Goal: Information Seeking & Learning: Understand process/instructions

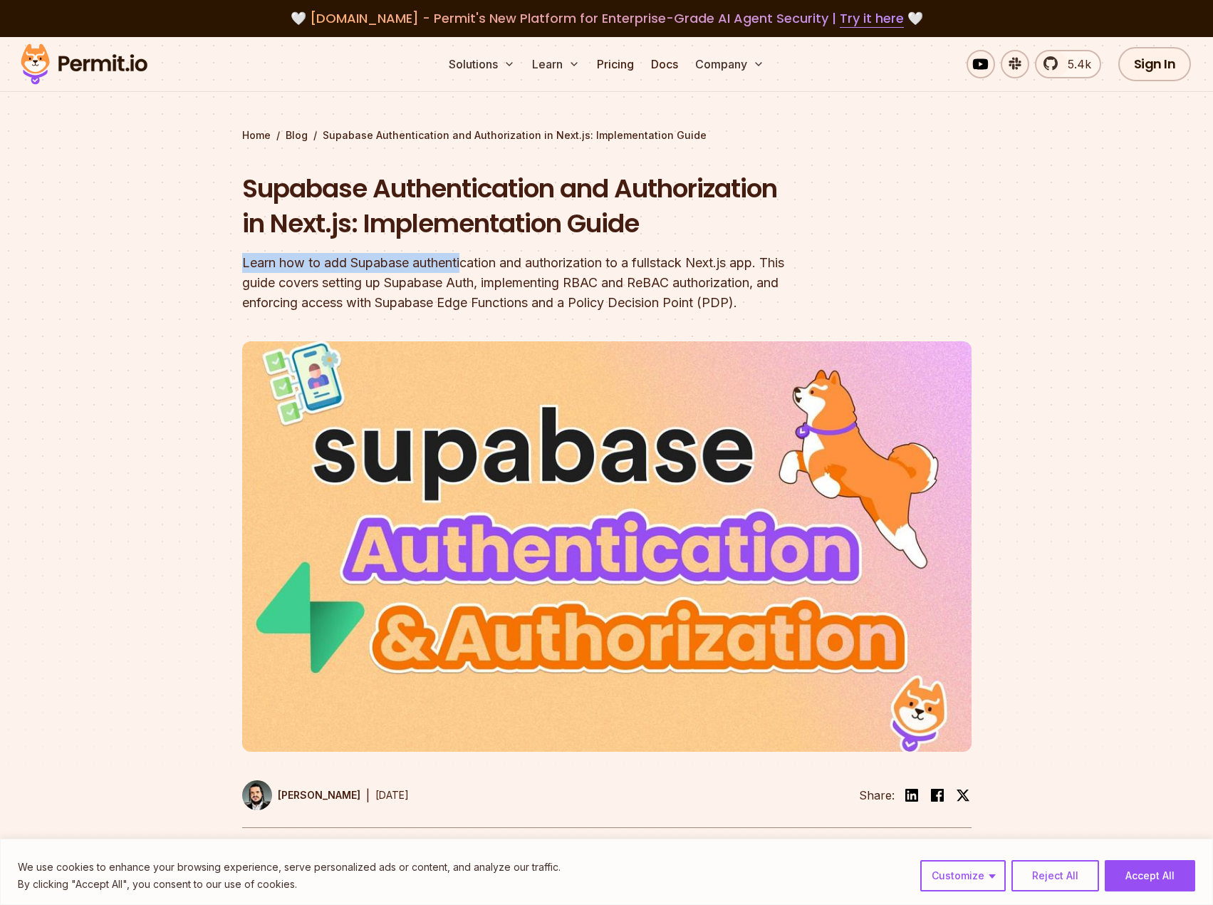
drag, startPoint x: 244, startPoint y: 263, endPoint x: 472, endPoint y: 263, distance: 228.0
click at [470, 263] on div "Learn how to add Supabase authentication and authorization to a fullstack Next.…" at bounding box center [515, 283] width 547 height 60
drag, startPoint x: 504, startPoint y: 263, endPoint x: 752, endPoint y: 267, distance: 248.0
click at [752, 267] on div "Learn how to add Supabase authentication and authorization to a fullstack Next.…" at bounding box center [515, 283] width 547 height 60
drag, startPoint x: 251, startPoint y: 285, endPoint x: 594, endPoint y: 284, distance: 342.7
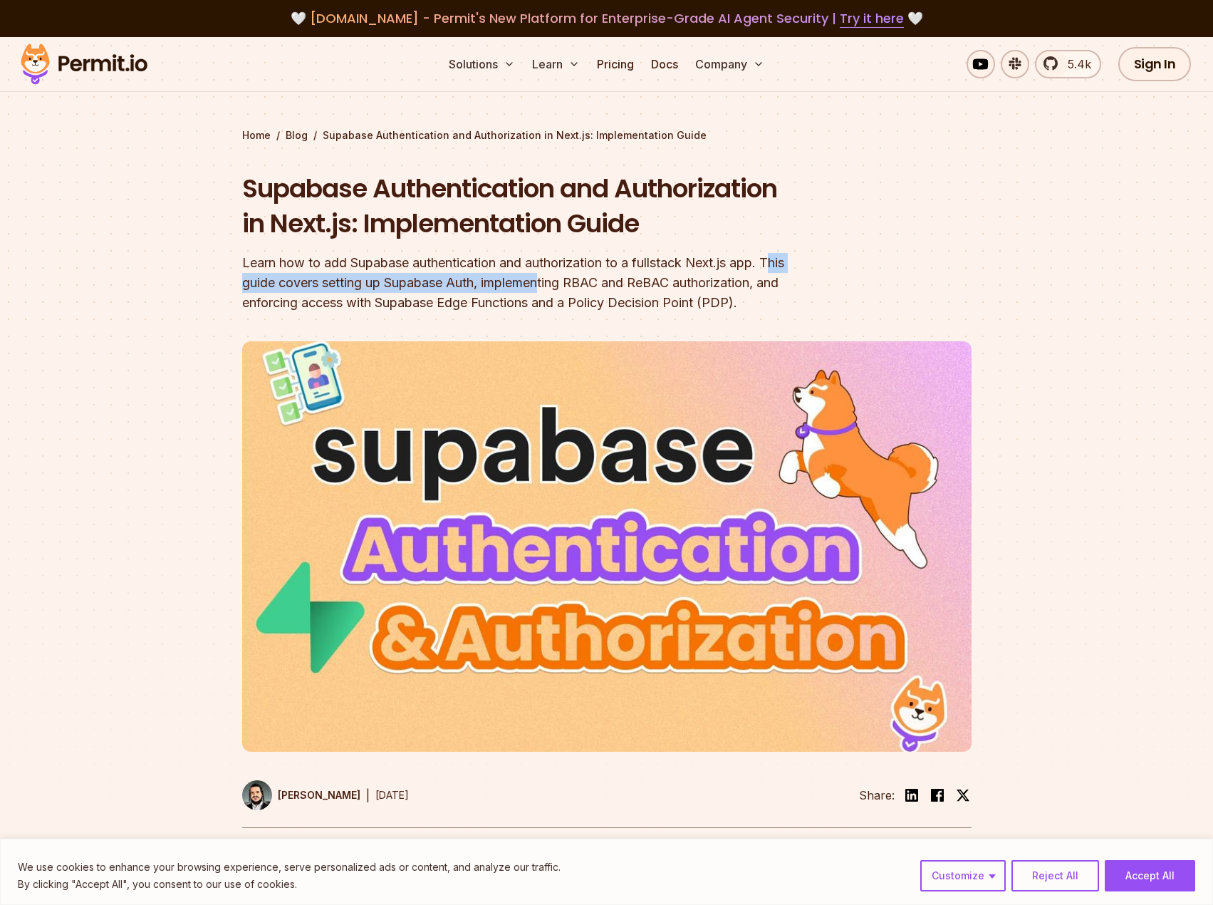
click at [593, 284] on div "Learn how to add Supabase authentication and authorization to a fullstack Next.…" at bounding box center [515, 283] width 547 height 60
click at [616, 282] on div "Learn how to add Supabase authentication and authorization to a fullstack Next.…" at bounding box center [515, 283] width 547 height 60
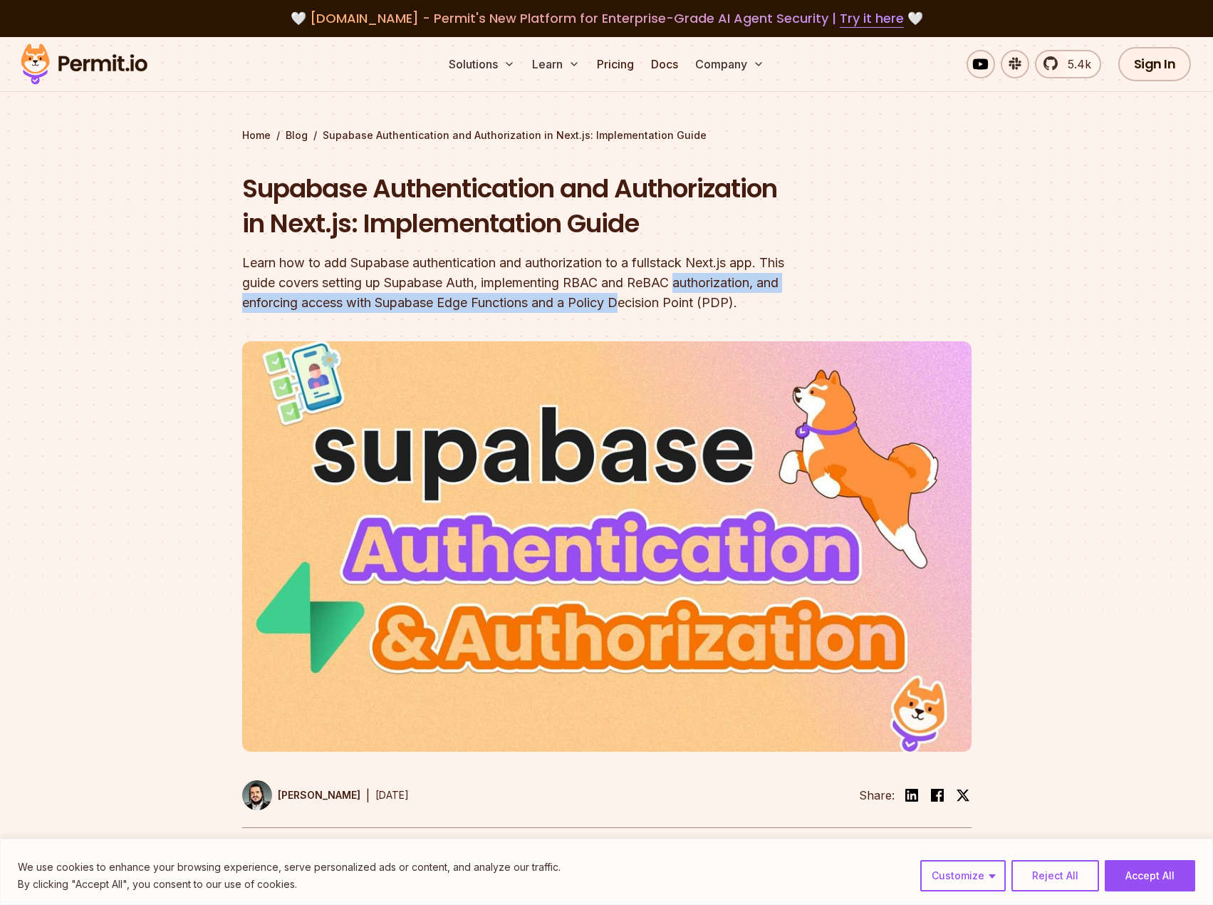
drag, startPoint x: 241, startPoint y: 303, endPoint x: 738, endPoint y: 303, distance: 497.3
click at [738, 303] on section "Home / Blog / Supabase Authentication and Authorization in Next.js: Implementat…" at bounding box center [606, 449] width 1213 height 825
click at [485, 304] on div "Learn how to add Supabase authentication and authorization to a fullstack Next.…" at bounding box center [515, 283] width 547 height 60
drag, startPoint x: 340, startPoint y: 304, endPoint x: 687, endPoint y: 304, distance: 346.9
click at [682, 304] on div "Learn how to add Supabase authentication and authorization to a fullstack Next.…" at bounding box center [515, 283] width 547 height 60
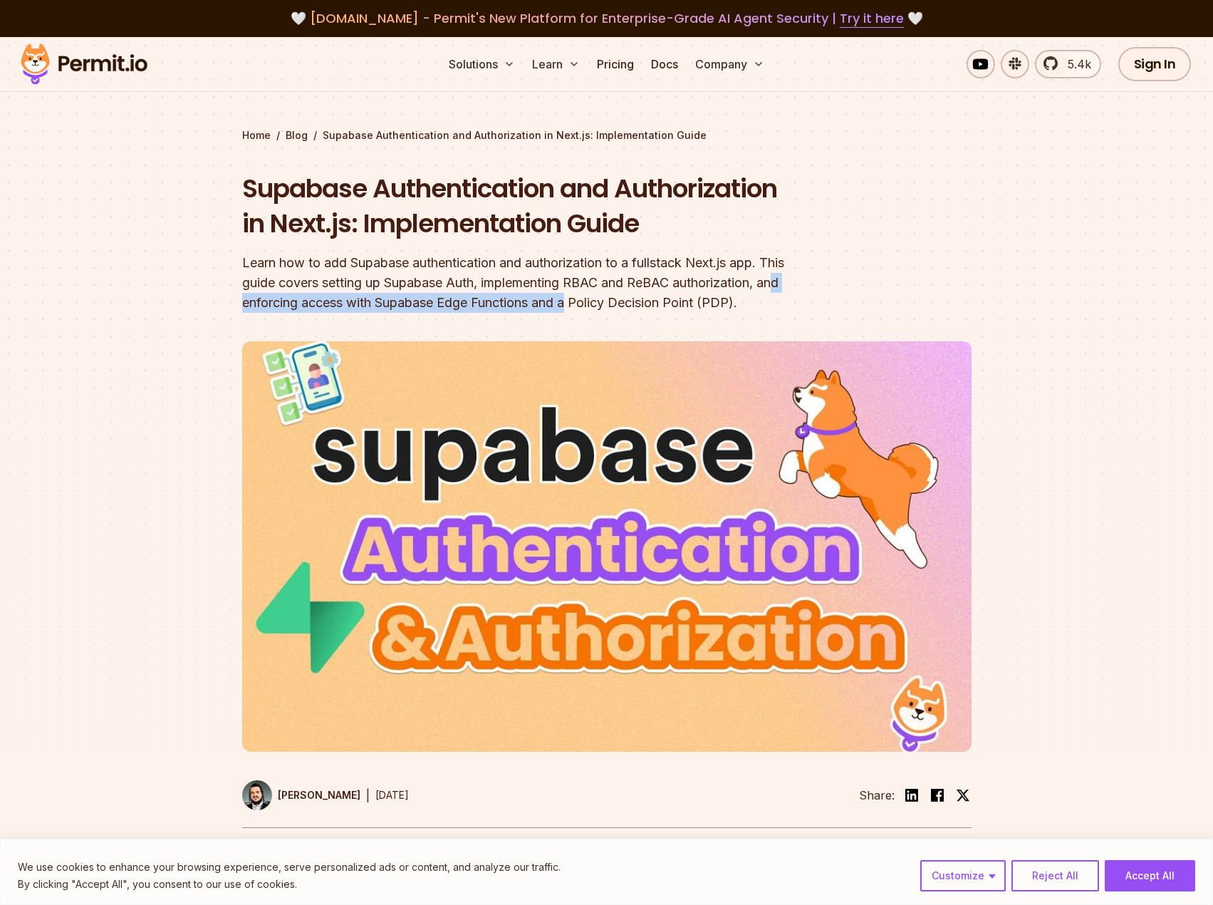
click at [668, 304] on div "Learn how to add Supabase authentication and authorization to a fullstack Next.…" at bounding box center [515, 283] width 547 height 60
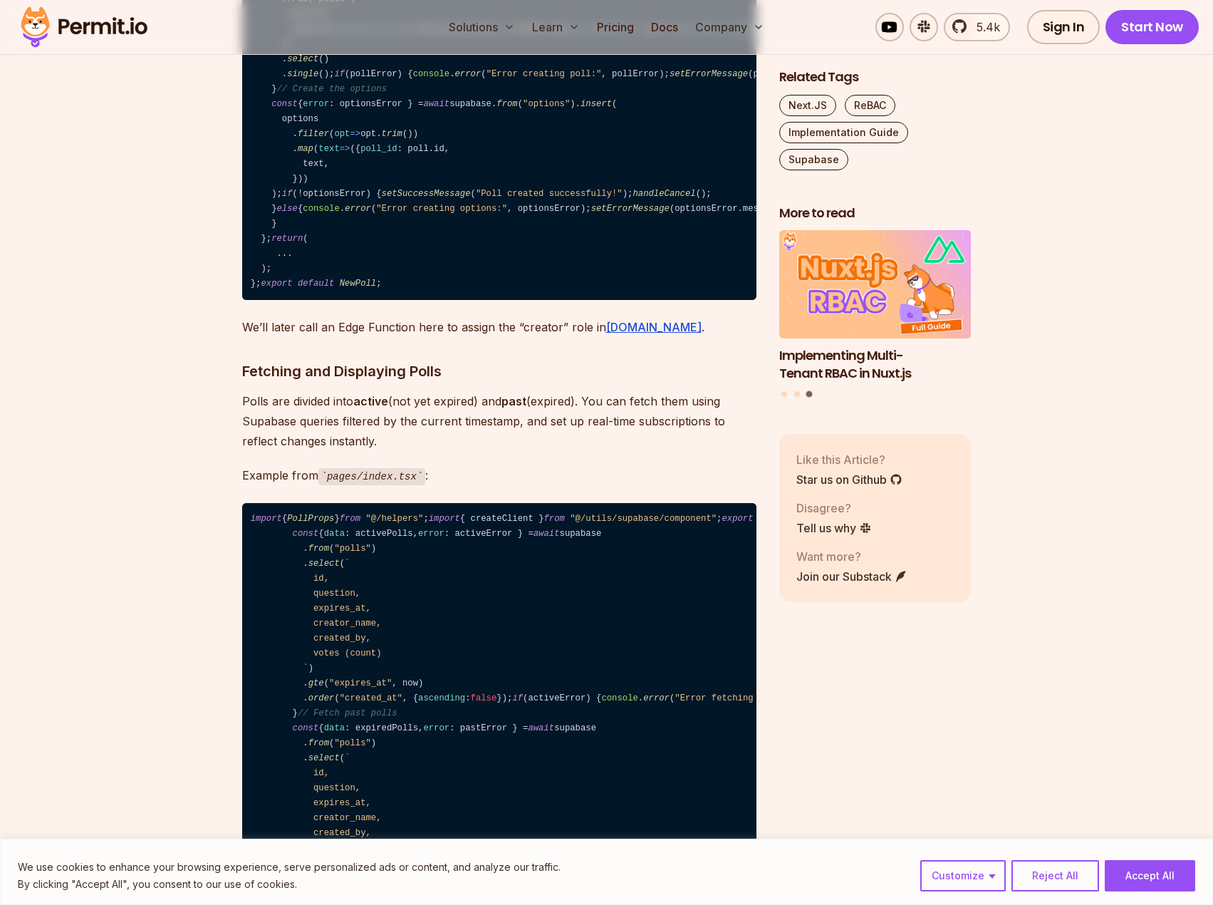
scroll to position [7979, 0]
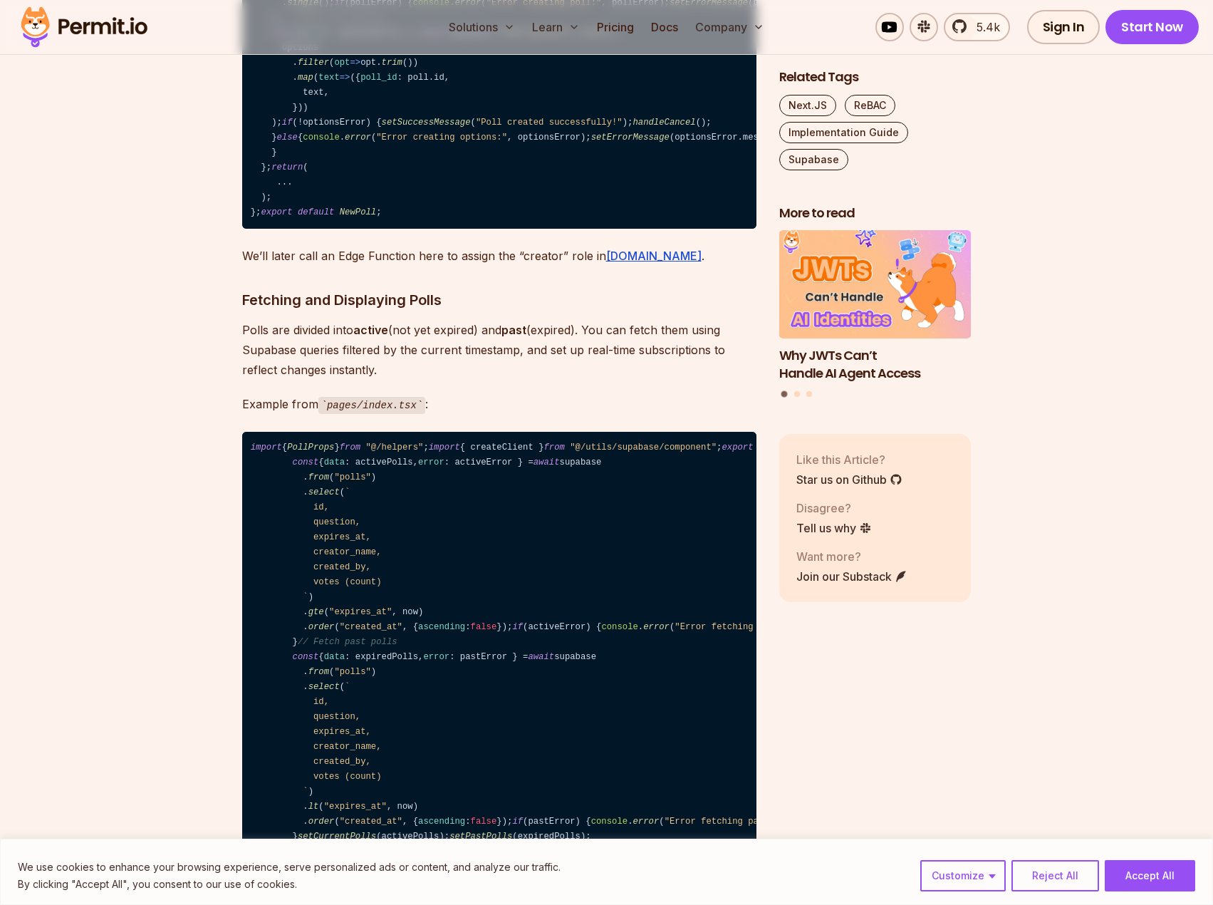
drag, startPoint x: 243, startPoint y: 357, endPoint x: 392, endPoint y: 357, distance: 148.9
drag, startPoint x: 504, startPoint y: 355, endPoint x: 655, endPoint y: 355, distance: 151.7
drag, startPoint x: 685, startPoint y: 355, endPoint x: 468, endPoint y: 380, distance: 218.7
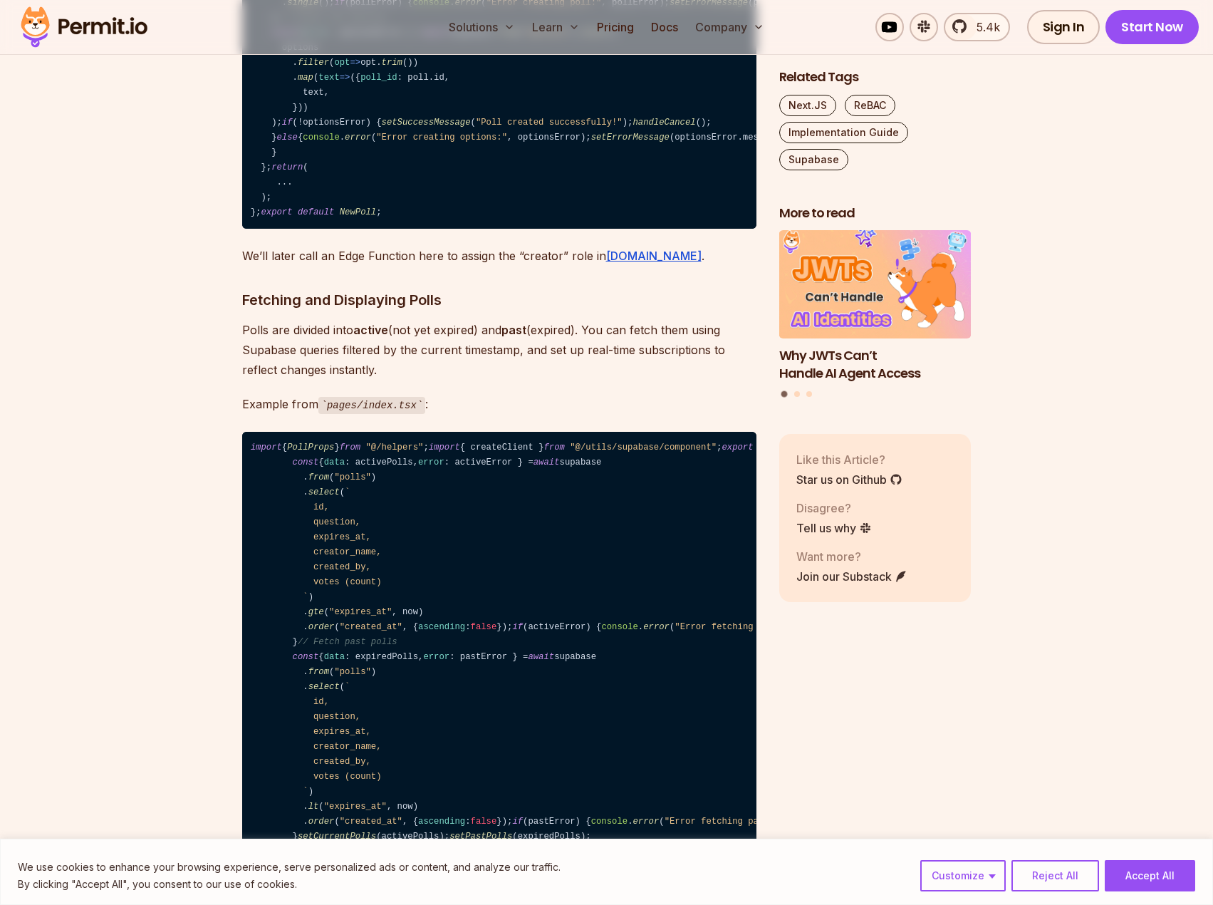
drag, startPoint x: 260, startPoint y: 382, endPoint x: 540, endPoint y: 380, distance: 280.0
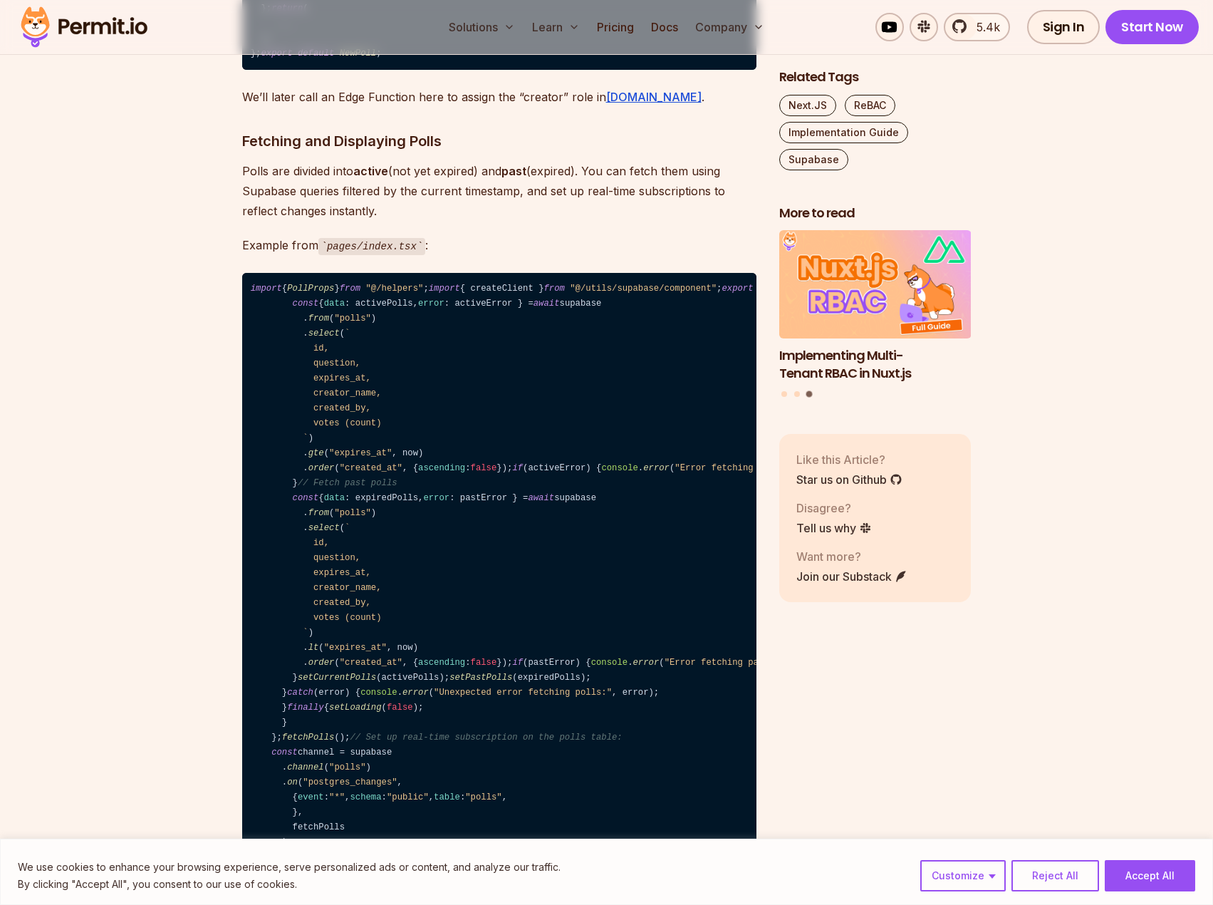
scroll to position [8121, 0]
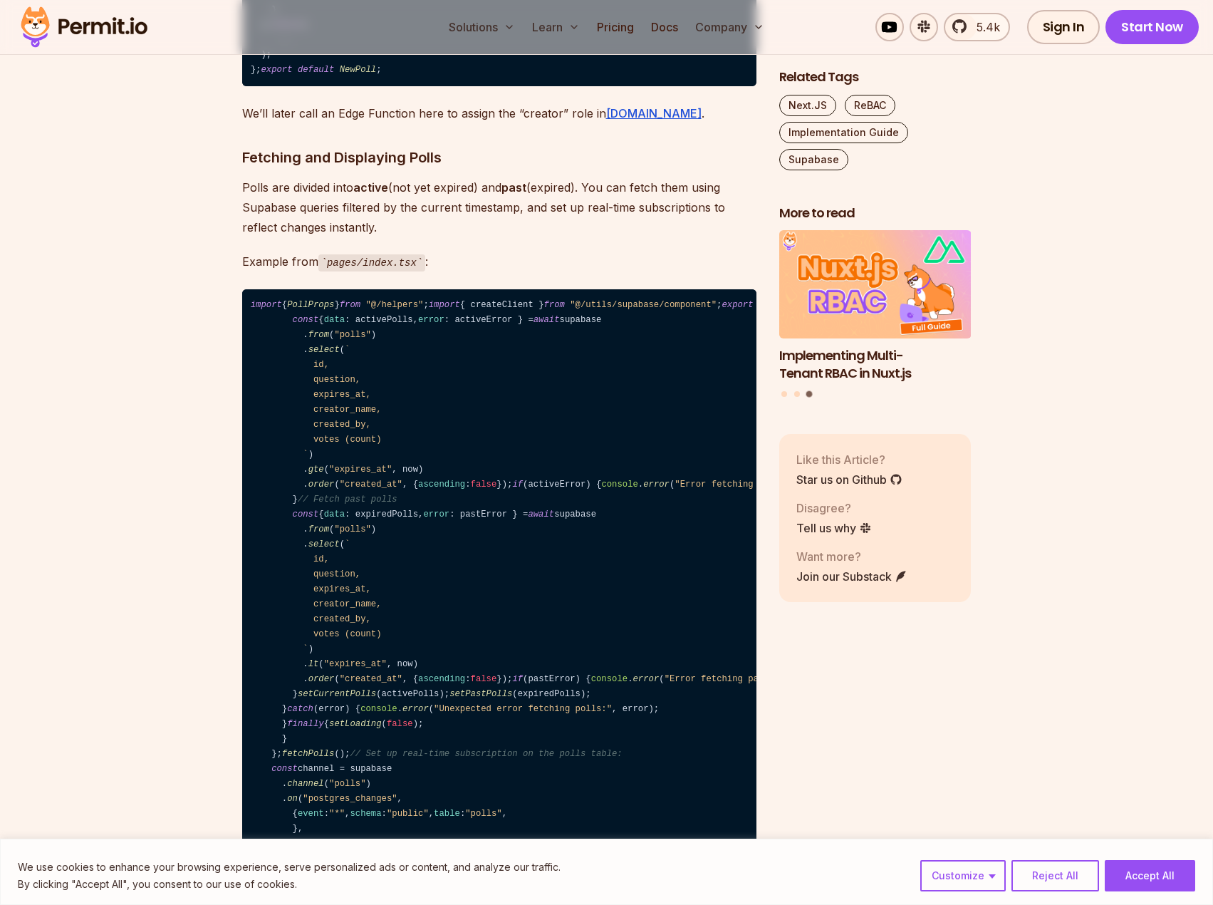
drag, startPoint x: 270, startPoint y: 217, endPoint x: 472, endPoint y: 217, distance: 202.3
drag, startPoint x: 531, startPoint y: 213, endPoint x: 667, endPoint y: 213, distance: 136.1
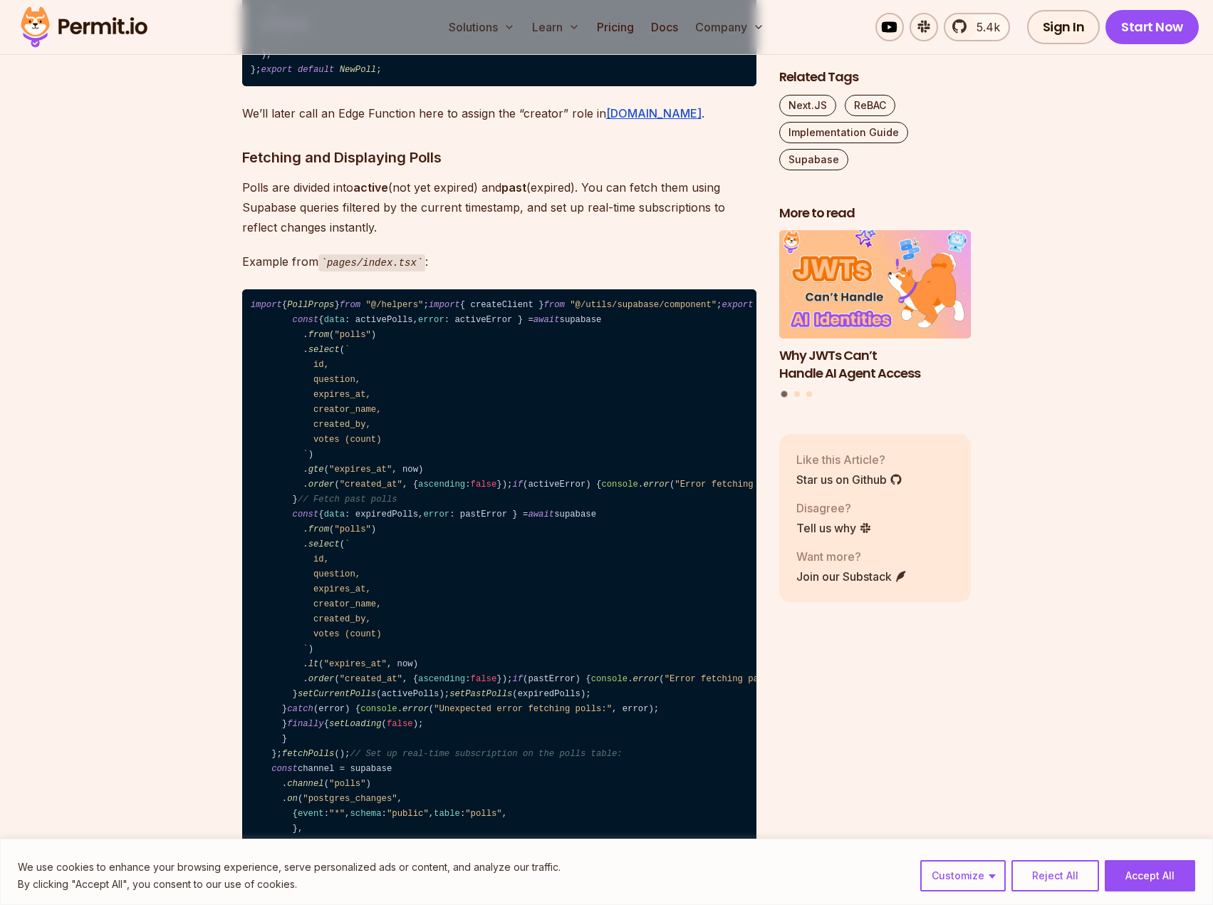
drag, startPoint x: 243, startPoint y: 235, endPoint x: 540, endPoint y: 231, distance: 297.1
drag, startPoint x: 248, startPoint y: 271, endPoint x: 360, endPoint y: 264, distance: 112.8
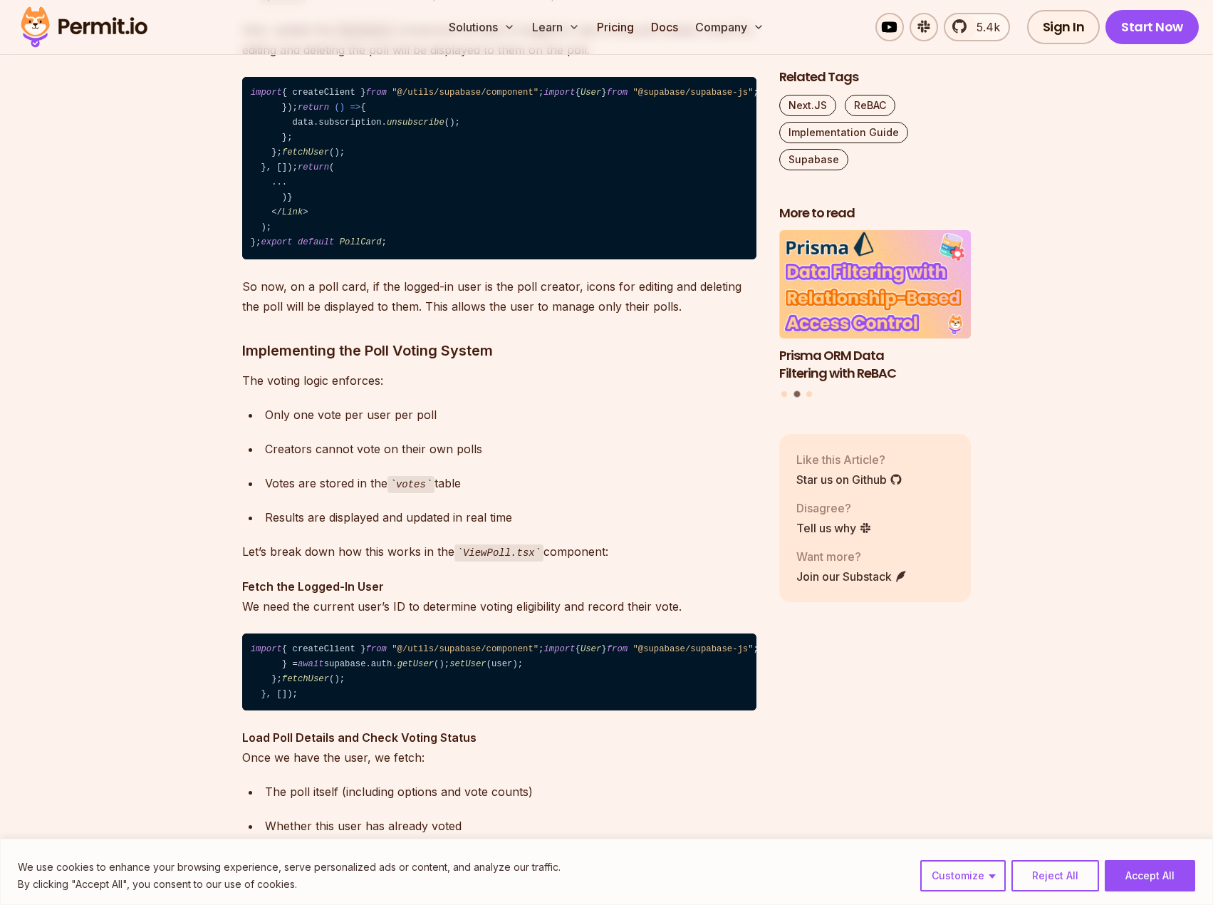
scroll to position [9831, 0]
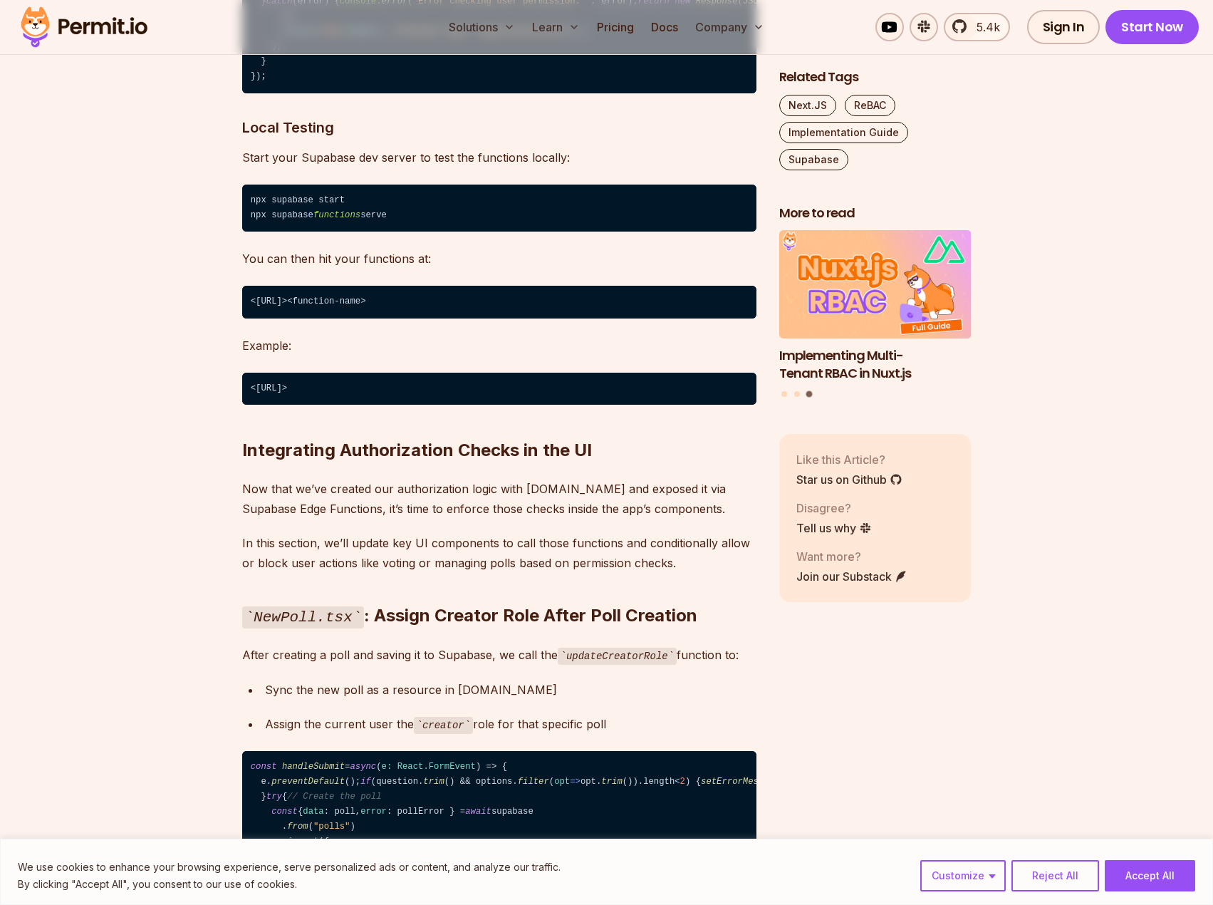
scroll to position [17525, 0]
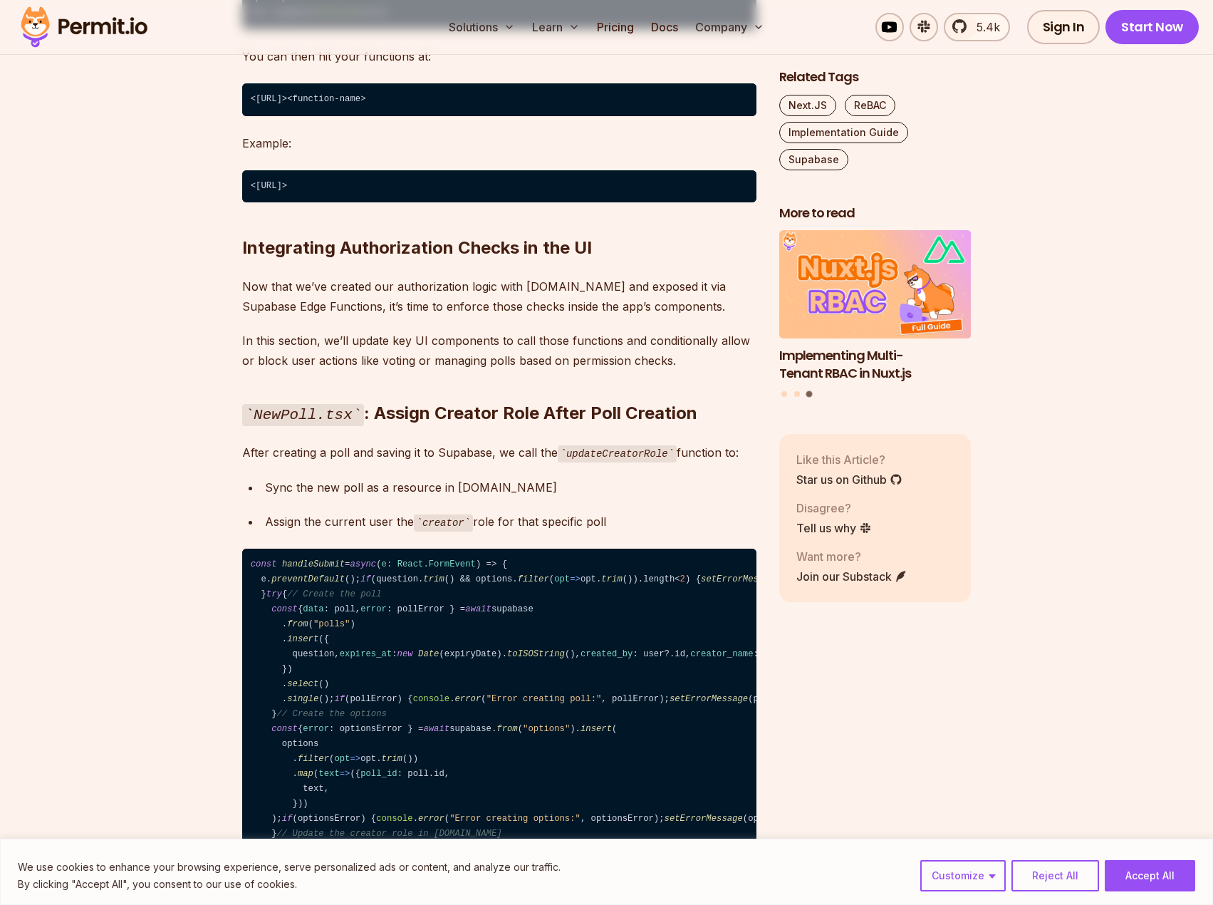
drag, startPoint x: 243, startPoint y: 197, endPoint x: 400, endPoint y: 217, distance: 157.9
drag, startPoint x: 264, startPoint y: 232, endPoint x: 439, endPoint y: 233, distance: 174.5
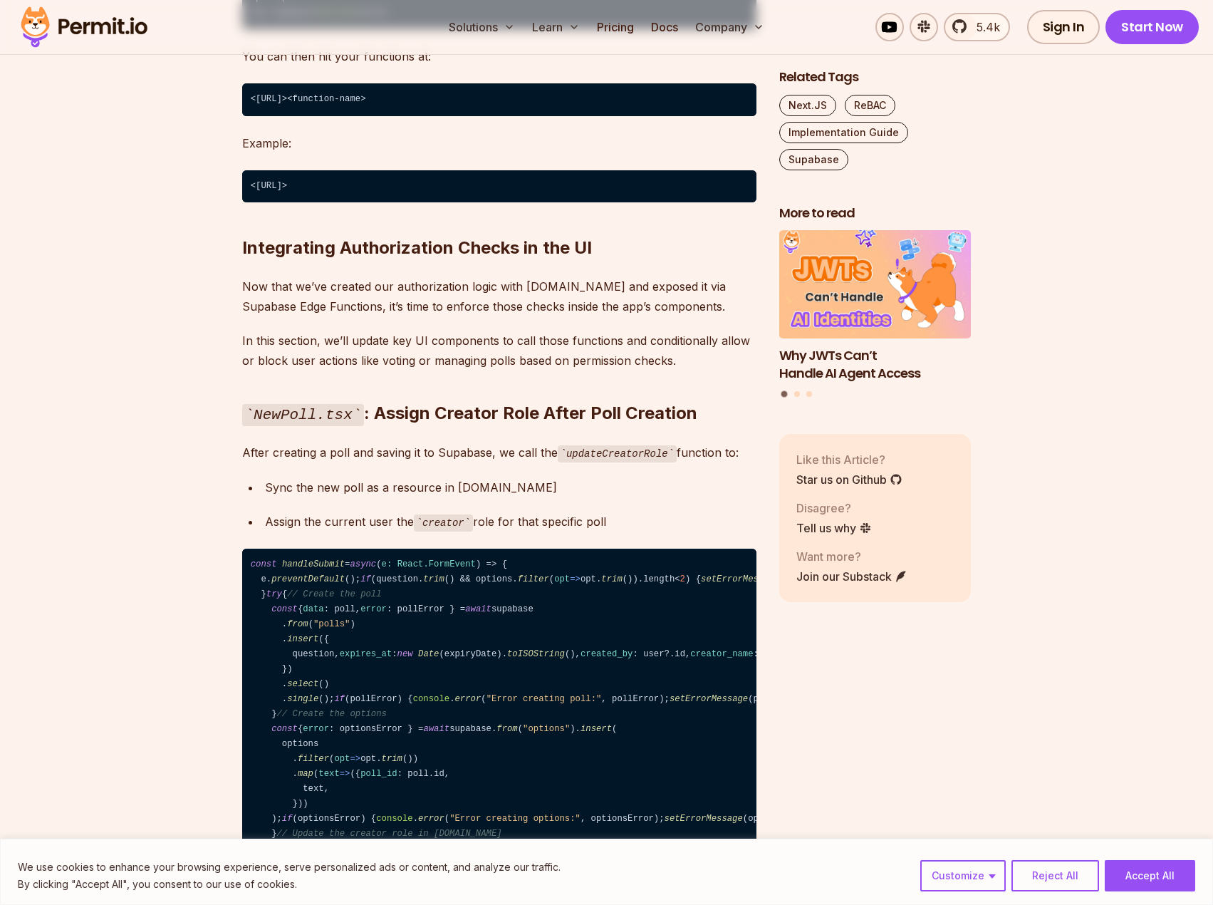
drag, startPoint x: 341, startPoint y: 264, endPoint x: 452, endPoint y: 264, distance: 111.1
drag, startPoint x: 269, startPoint y: 294, endPoint x: 629, endPoint y: 296, distance: 359.8
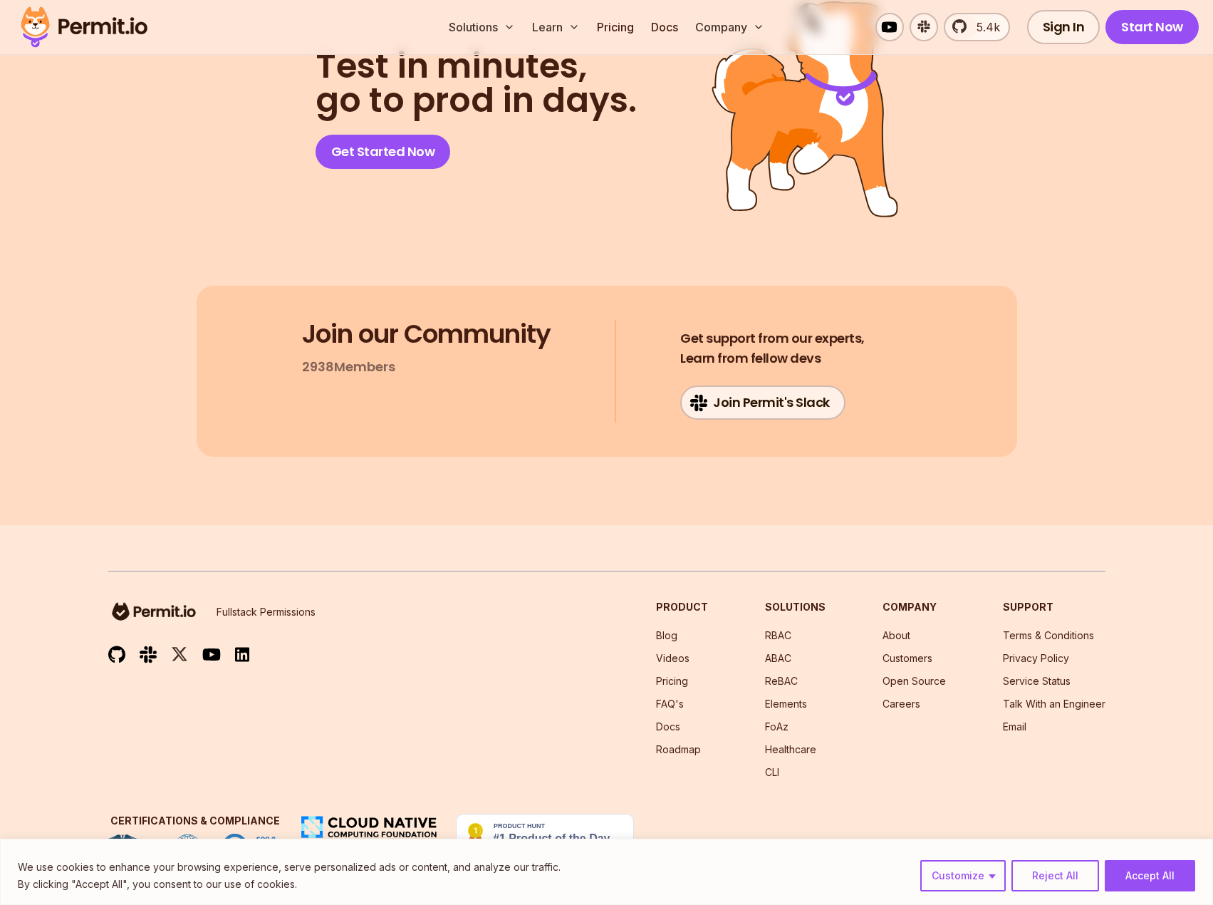
scroll to position [23011, 0]
